Goal: Participate in discussion: Engage in conversation with other users on a specific topic

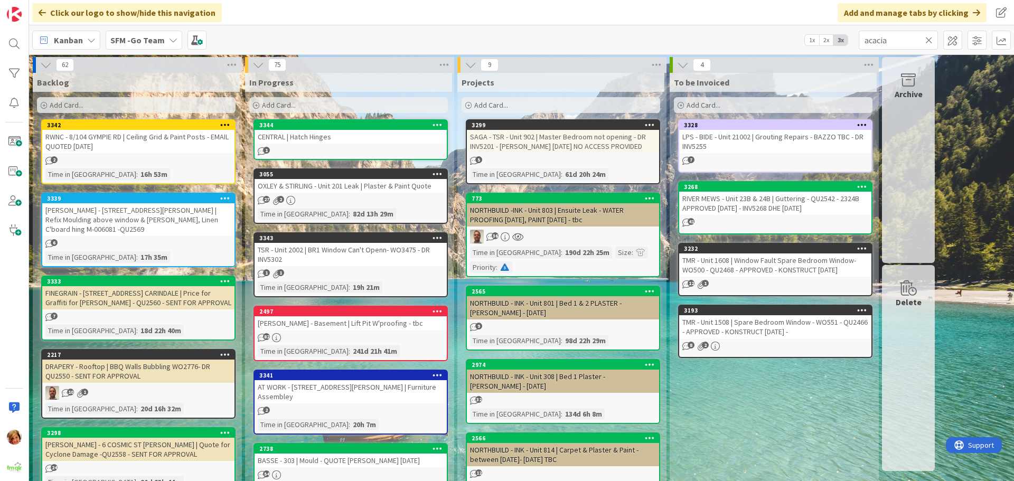
type input "acacia"
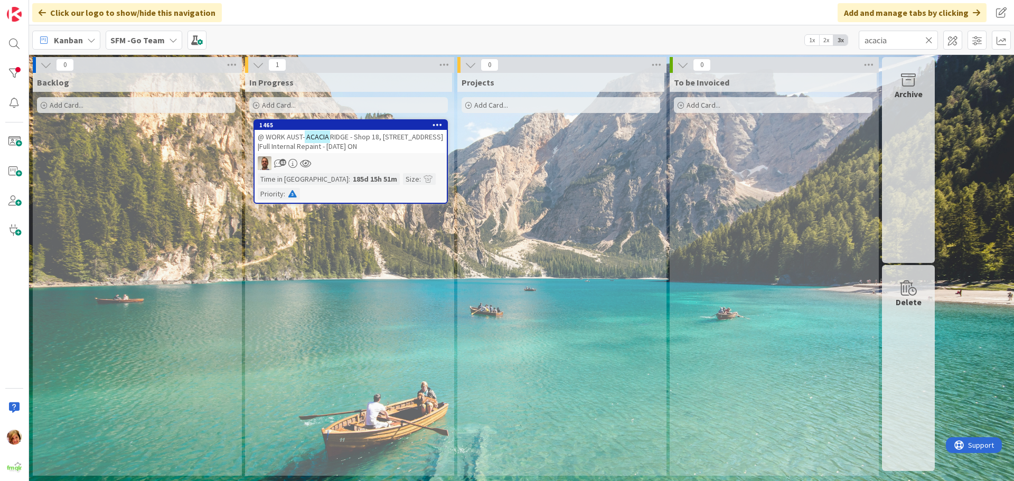
click at [386, 133] on span "RIDGE - Shop 18, [STREET_ADDRESS] |Full Internal Repaint - [DATE] ON" at bounding box center [350, 141] width 185 height 19
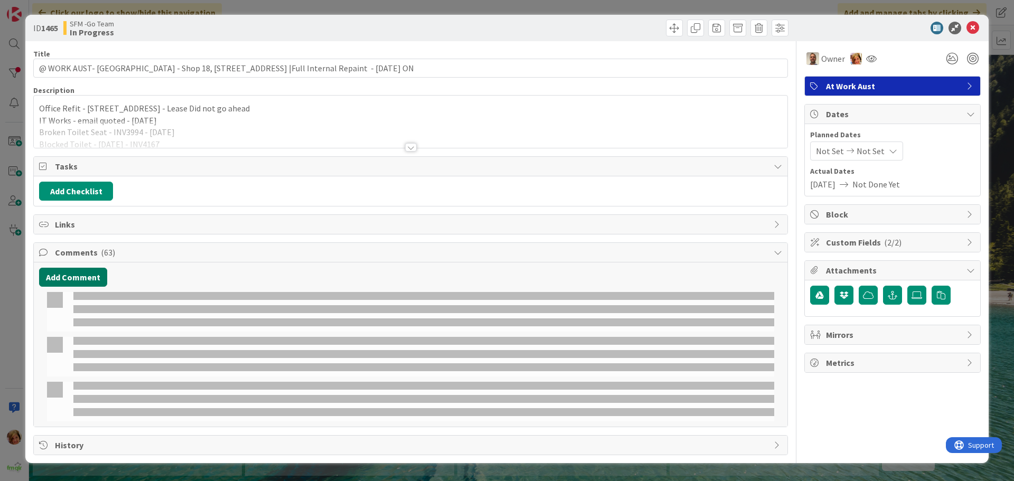
click at [87, 275] on button "Add Comment" at bounding box center [73, 277] width 68 height 19
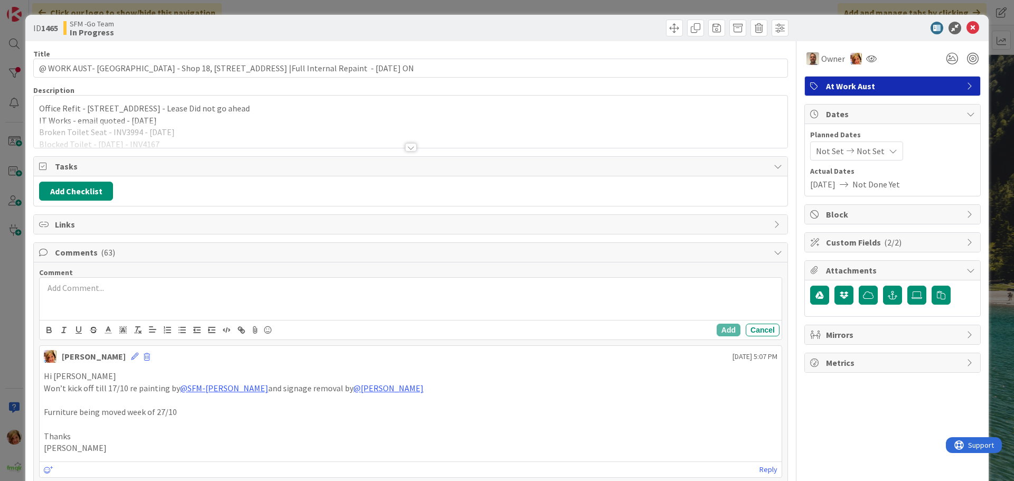
click at [89, 297] on div at bounding box center [411, 299] width 742 height 42
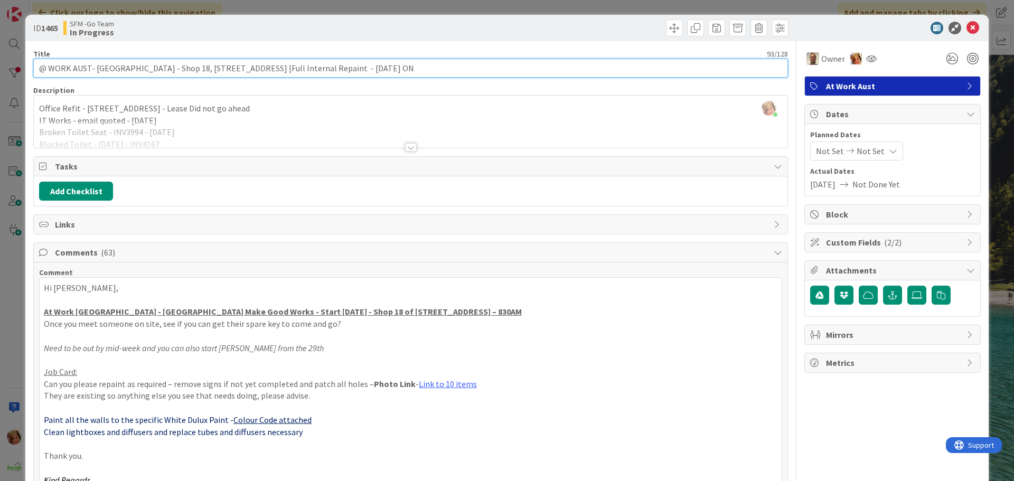
click at [377, 68] on input "@ WORK AUST- [GEOGRAPHIC_DATA] - Shop 18, [STREET_ADDRESS] |Full Internal Repai…" at bounding box center [410, 68] width 754 height 19
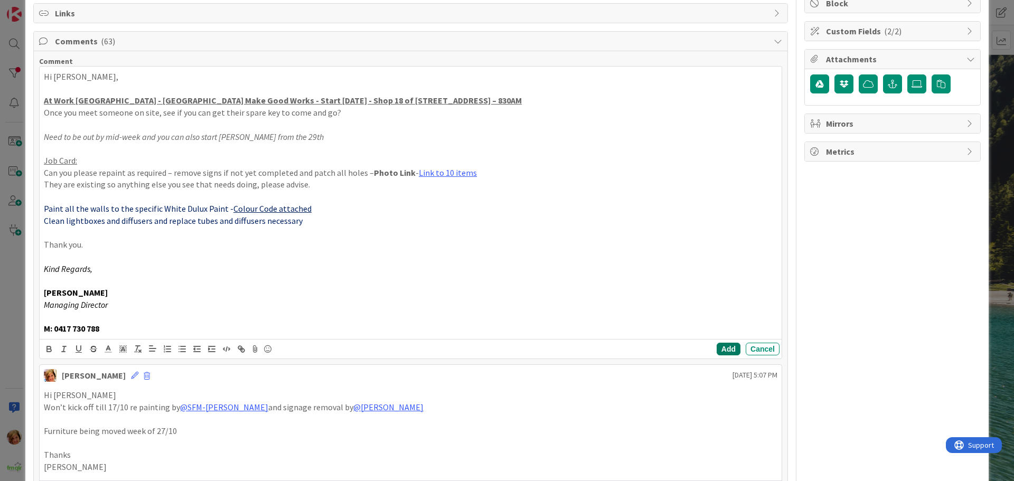
type input "@ WORK AUST- [GEOGRAPHIC_DATA] - Shop 18, [STREET_ADDRESS] |Full Internal Repai…"
click at [720, 348] on button "Add" at bounding box center [728, 349] width 24 height 13
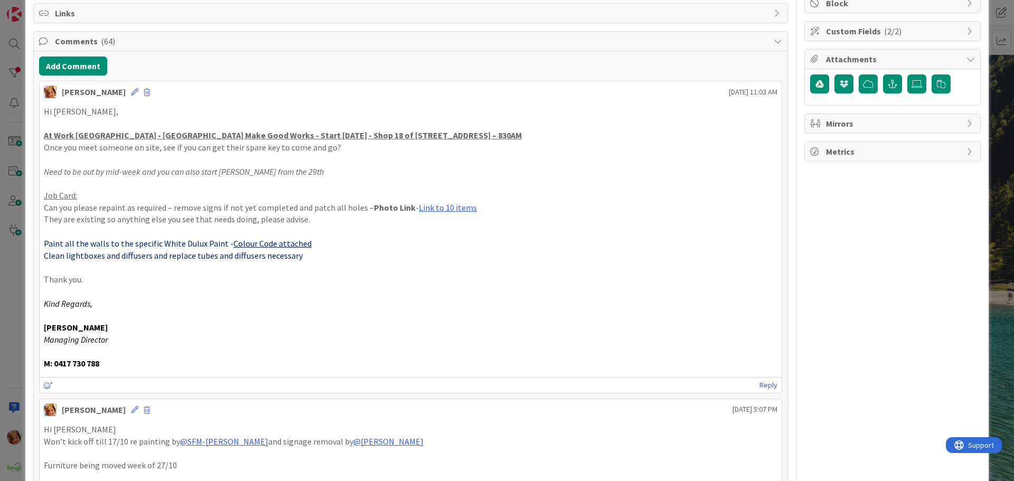
scroll to position [0, 0]
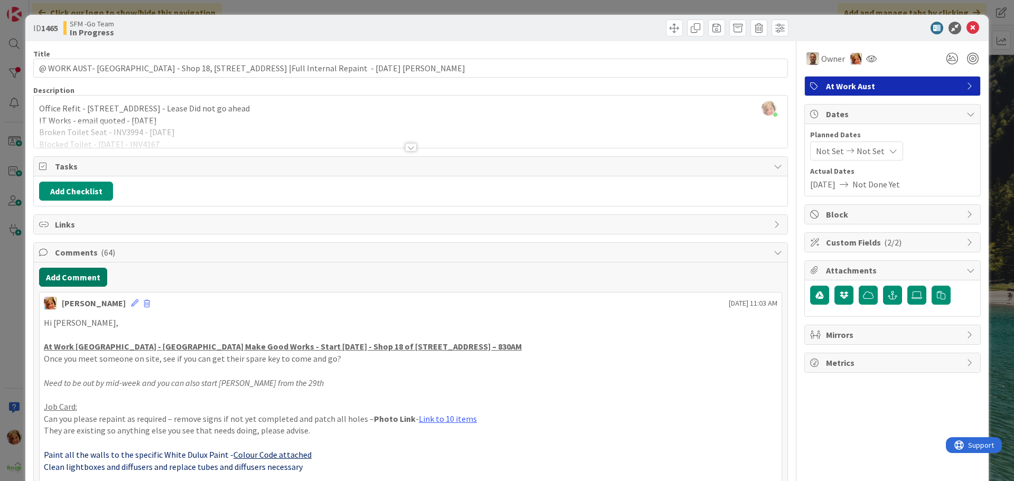
click at [79, 273] on button "Add Comment" at bounding box center [73, 277] width 68 height 19
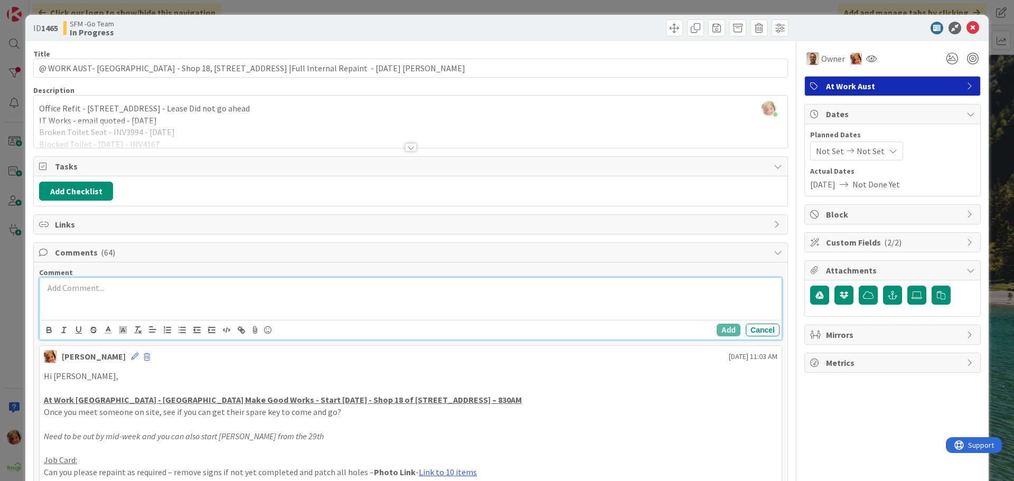
click at [75, 299] on div at bounding box center [411, 299] width 742 height 42
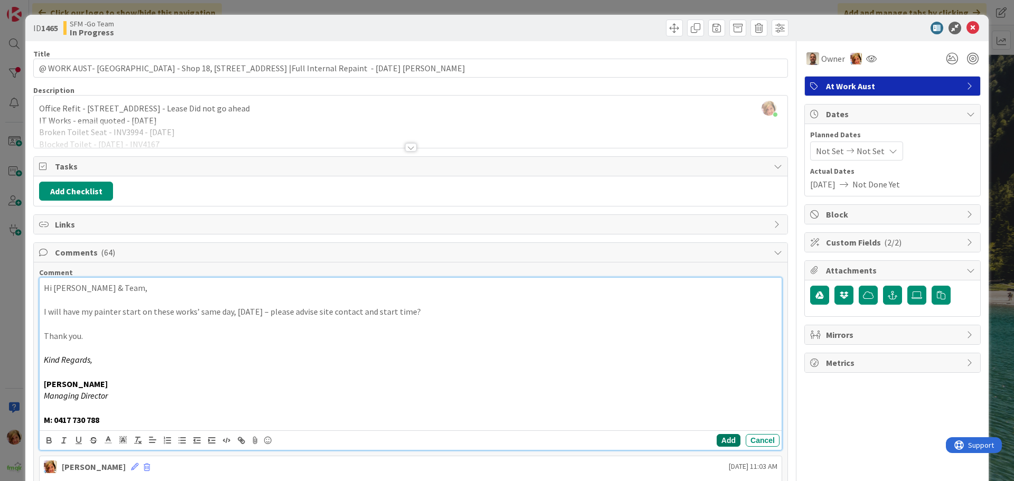
drag, startPoint x: 721, startPoint y: 437, endPoint x: 6, endPoint y: 312, distance: 725.1
click at [721, 437] on button "Add" at bounding box center [728, 440] width 24 height 13
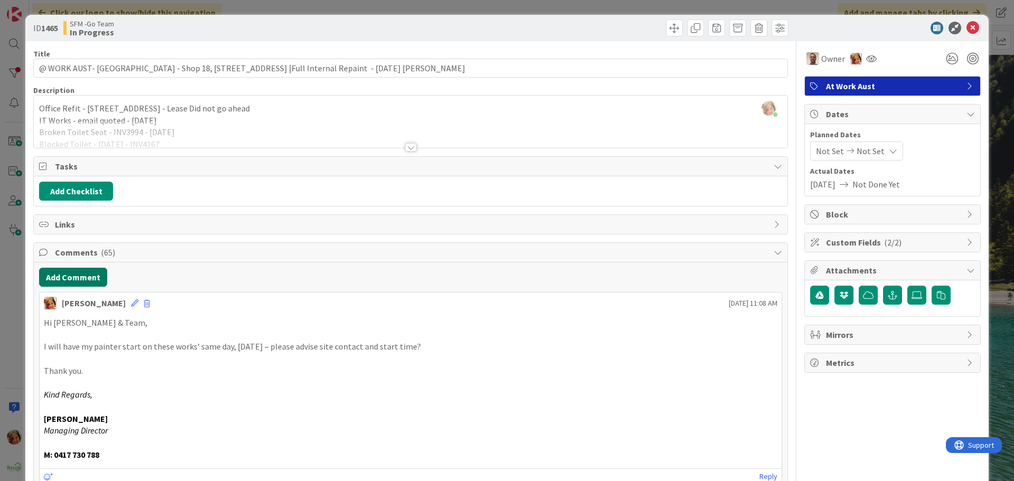
click at [81, 276] on button "Add Comment" at bounding box center [73, 277] width 68 height 19
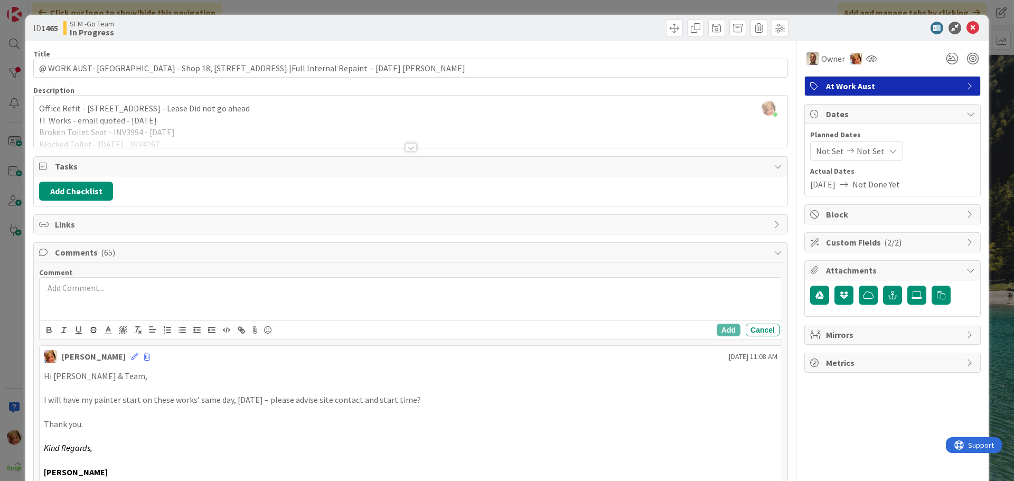
click at [103, 306] on div at bounding box center [411, 299] width 742 height 42
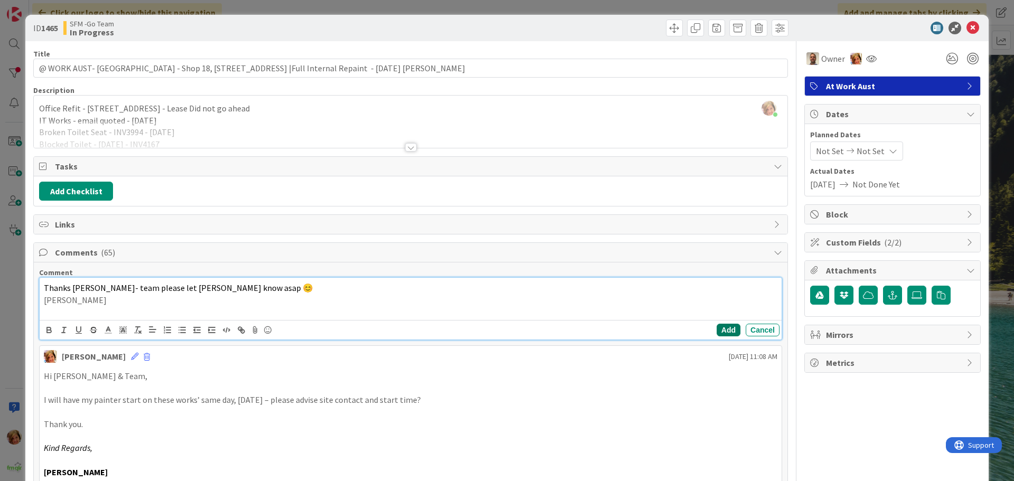
click at [717, 328] on button "Add" at bounding box center [728, 330] width 24 height 13
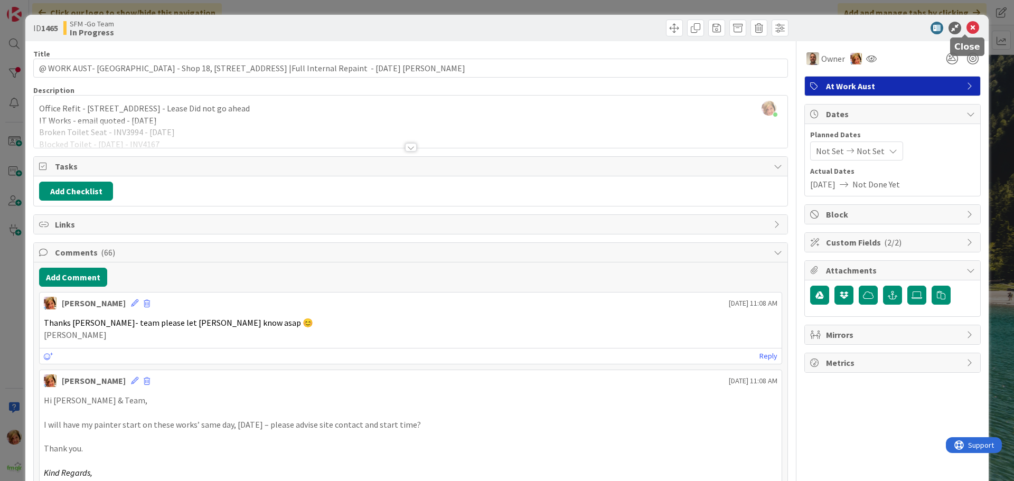
drag, startPoint x: 967, startPoint y: 26, endPoint x: 915, endPoint y: 27, distance: 52.3
click at [967, 26] on icon at bounding box center [972, 28] width 13 height 13
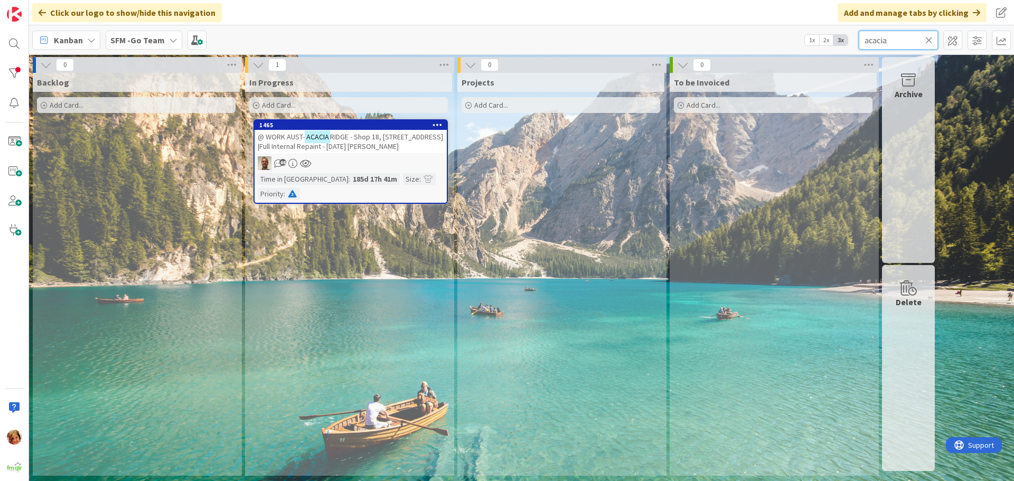
click at [896, 38] on input "acacia" at bounding box center [897, 40] width 79 height 19
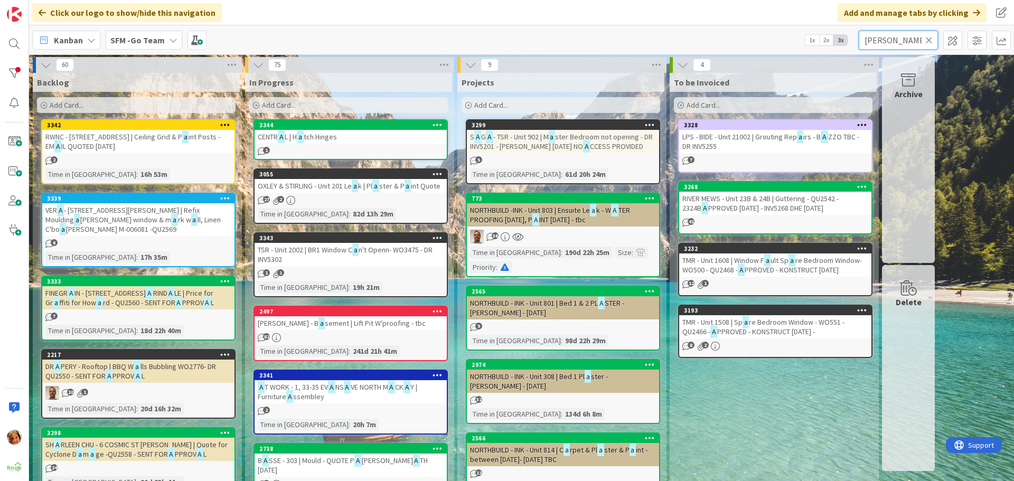
type input "[PERSON_NAME]"
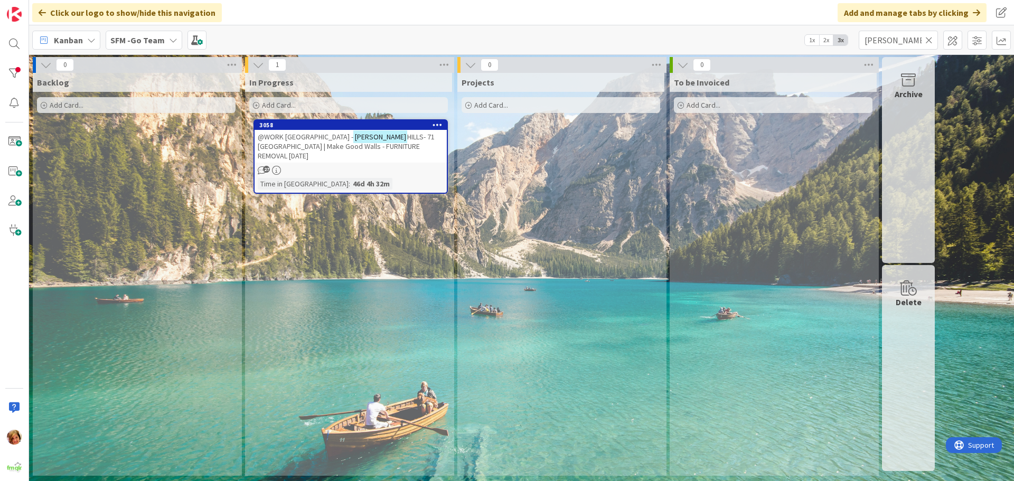
click at [381, 149] on span "HILLS- 71 [GEOGRAPHIC_DATA] | Make Good Walls - FURNITURE REMOVAL [DATE]" at bounding box center [346, 146] width 177 height 29
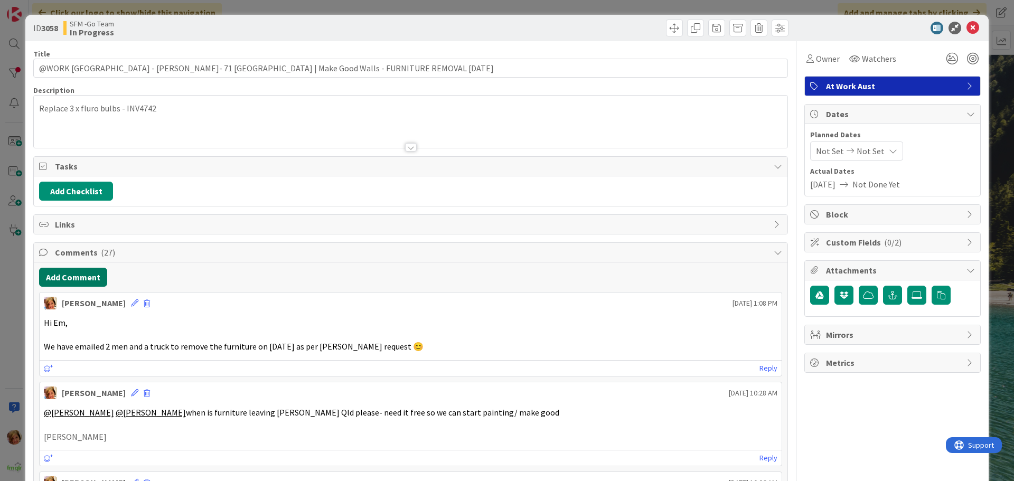
click at [64, 276] on button "Add Comment" at bounding box center [73, 277] width 68 height 19
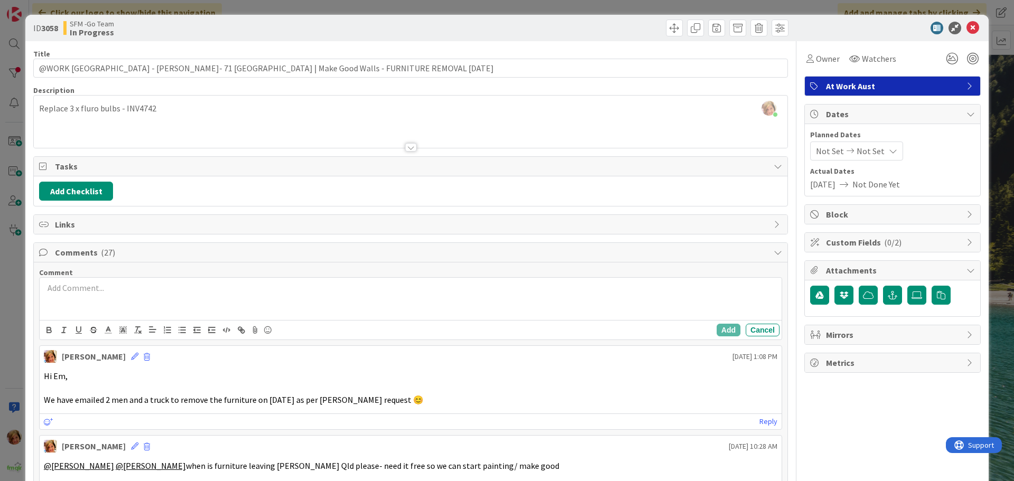
click at [90, 296] on div at bounding box center [411, 299] width 742 height 42
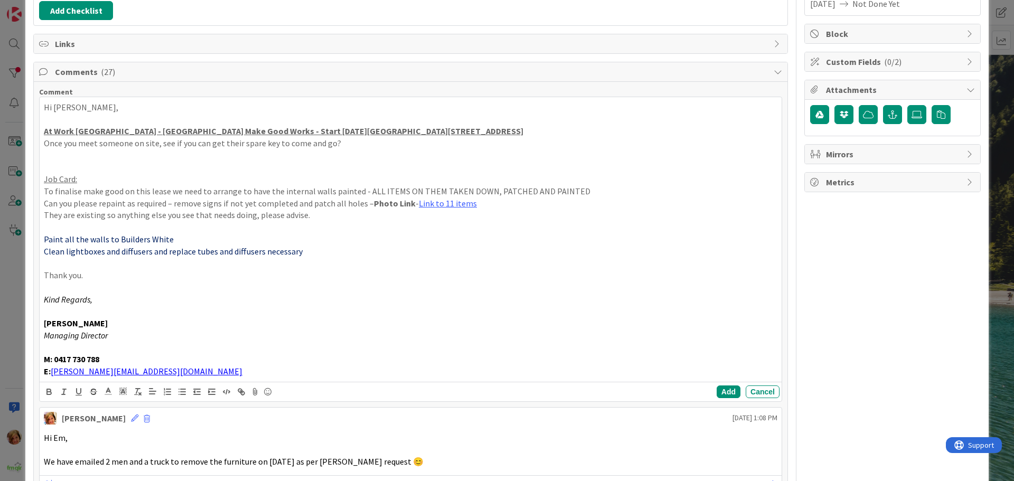
scroll to position [182, 0]
click at [723, 392] on button "Add" at bounding box center [728, 390] width 24 height 13
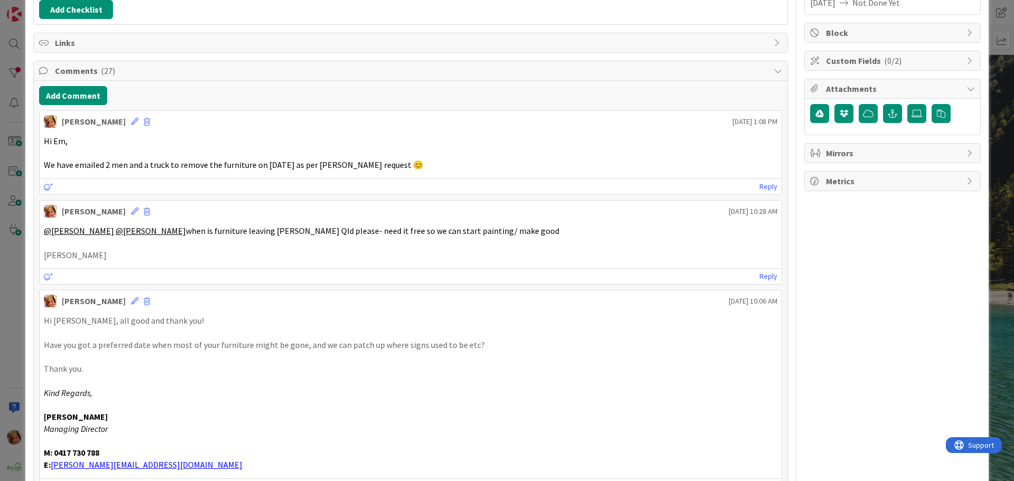
scroll to position [0, 0]
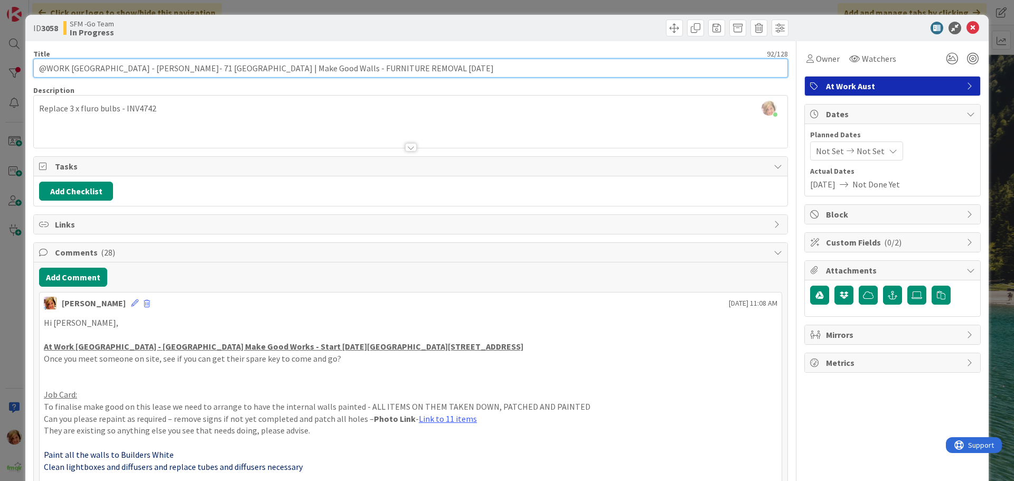
click at [414, 68] on input "@WORK [GEOGRAPHIC_DATA] - [PERSON_NAME]- 71 [GEOGRAPHIC_DATA] | Make Good Walls…" at bounding box center [410, 68] width 754 height 19
type input "@WORK [GEOGRAPHIC_DATA] - [PERSON_NAME]- 71 [GEOGRAPHIC_DATA] | Make Good Walls…"
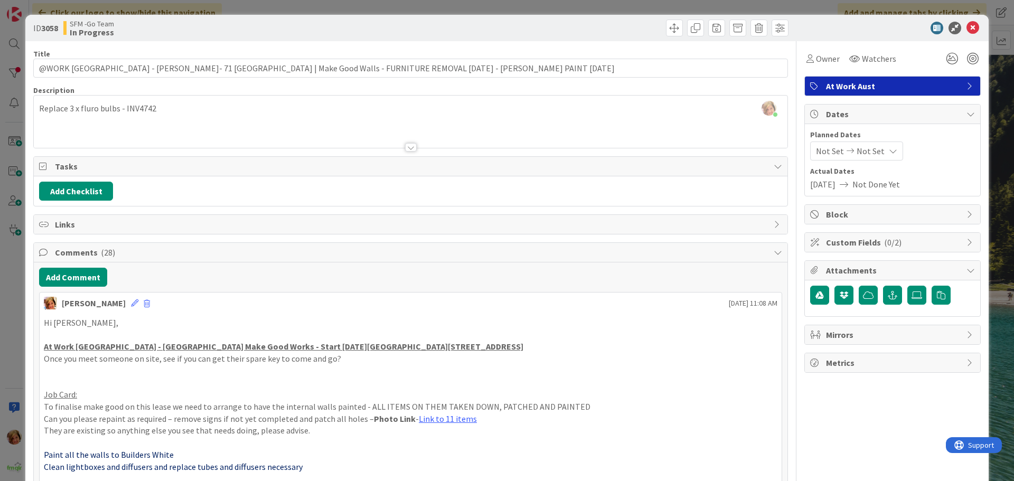
click at [475, 33] on div at bounding box center [600, 28] width 375 height 17
click at [966, 30] on icon at bounding box center [972, 28] width 13 height 13
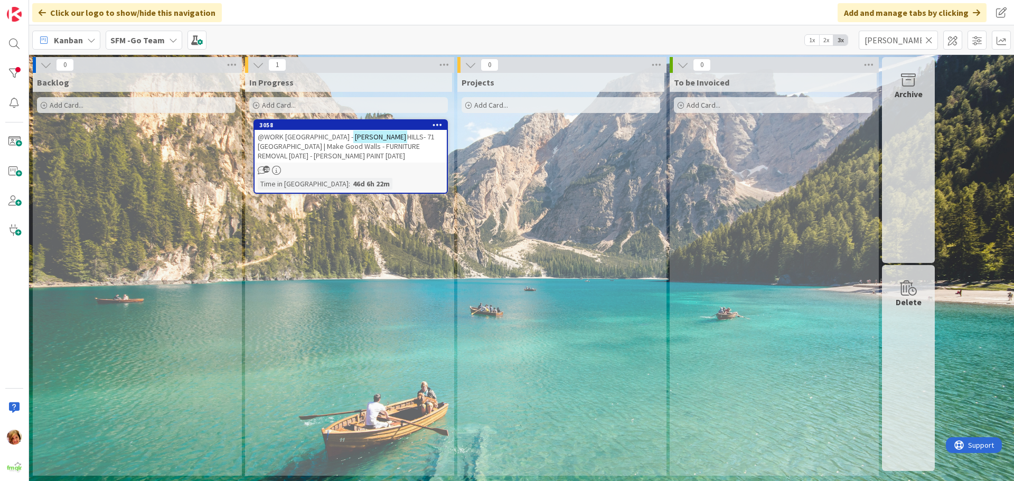
click at [930, 39] on icon at bounding box center [928, 40] width 7 height 10
